Goal: Download file/media

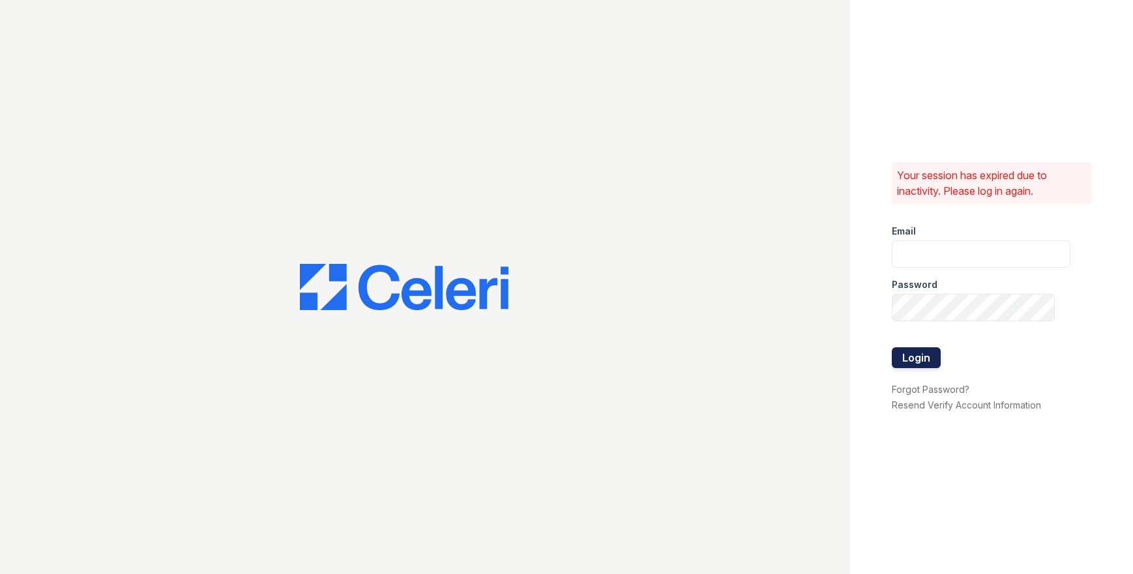
type input "scohen@trinity-pm.com"
click at [927, 361] on button "Login" at bounding box center [916, 358] width 49 height 21
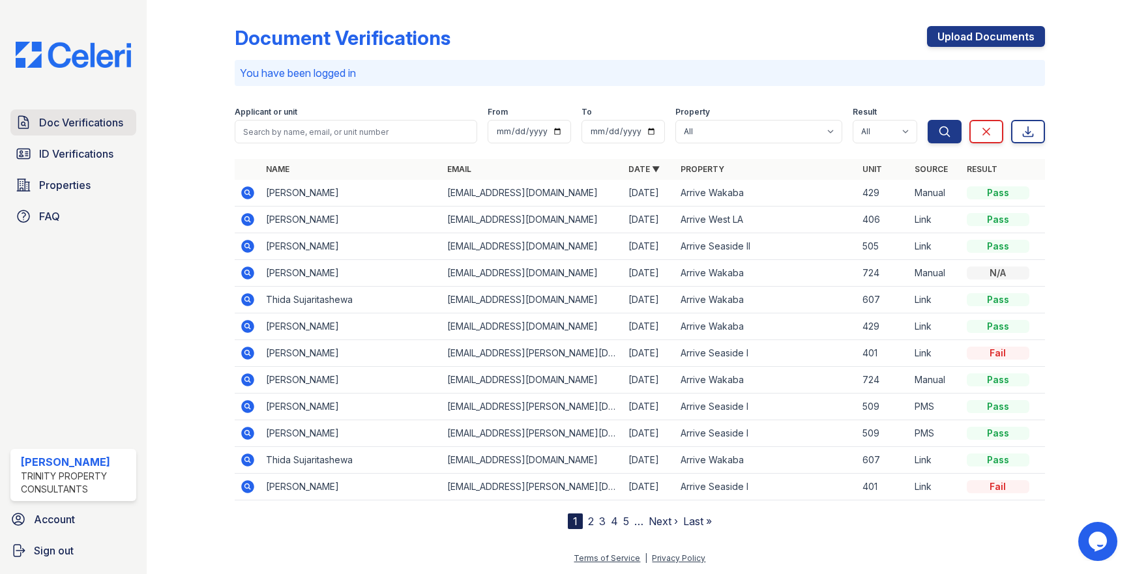
click at [89, 123] on span "Doc Verifications" at bounding box center [81, 123] width 84 height 16
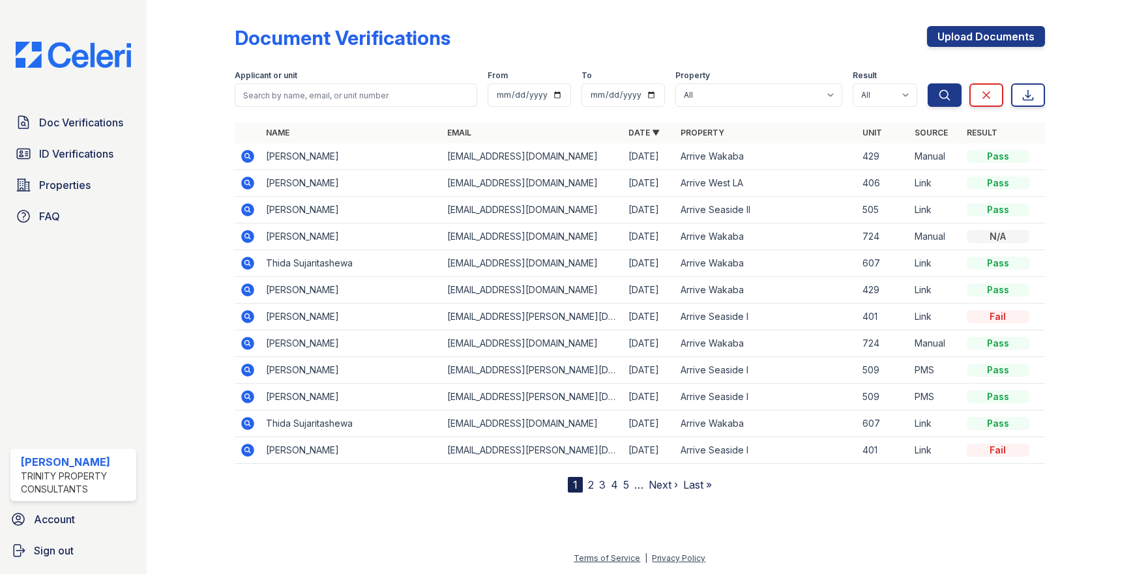
click at [249, 183] on icon at bounding box center [248, 183] width 16 height 16
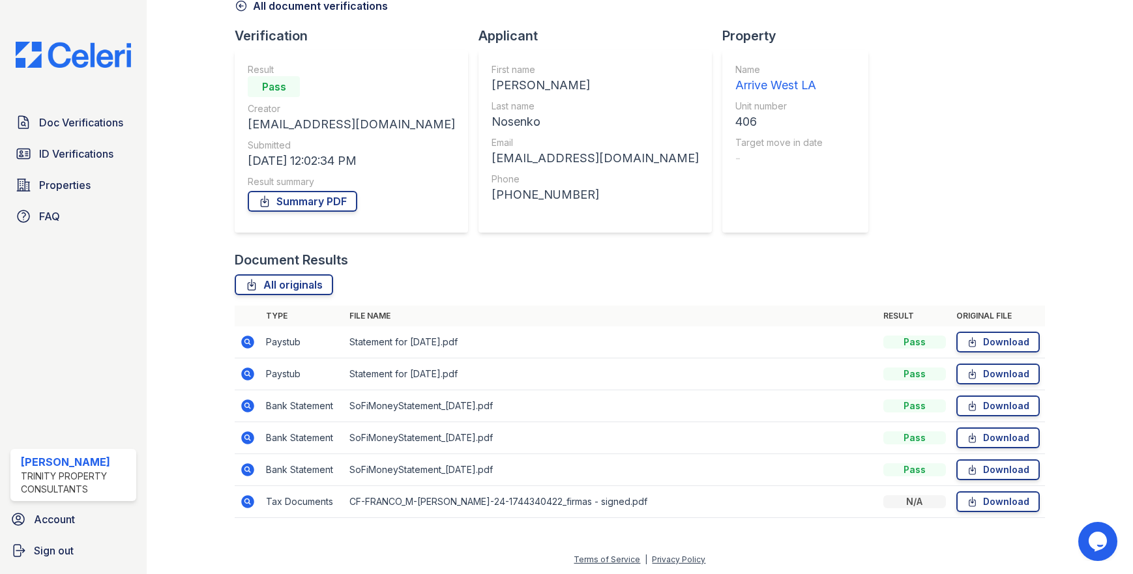
scroll to position [71, 0]
click at [992, 370] on link "Download" at bounding box center [997, 373] width 83 height 21
click at [979, 465] on link "Download" at bounding box center [997, 468] width 83 height 21
